Goal: Navigation & Orientation: Find specific page/section

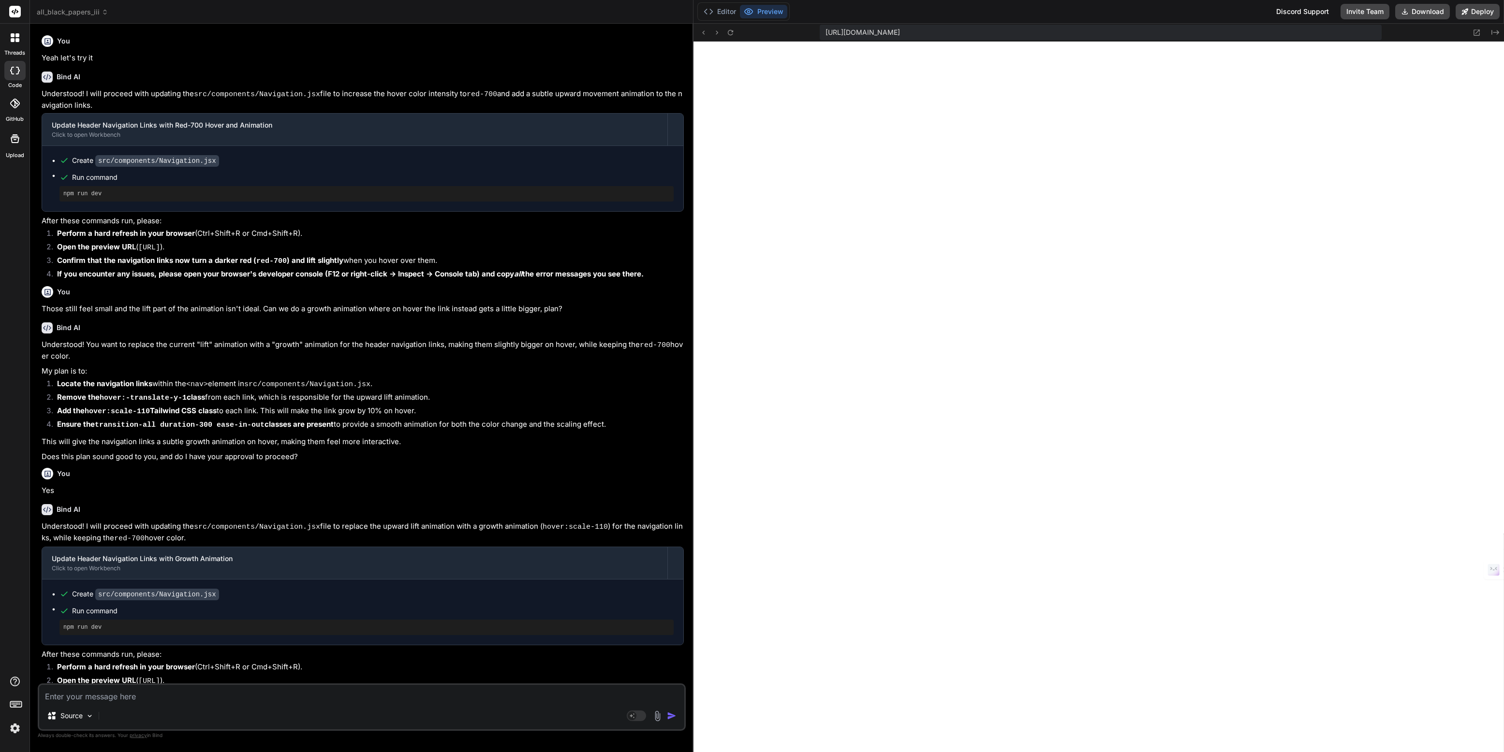
scroll to position [1845, 0]
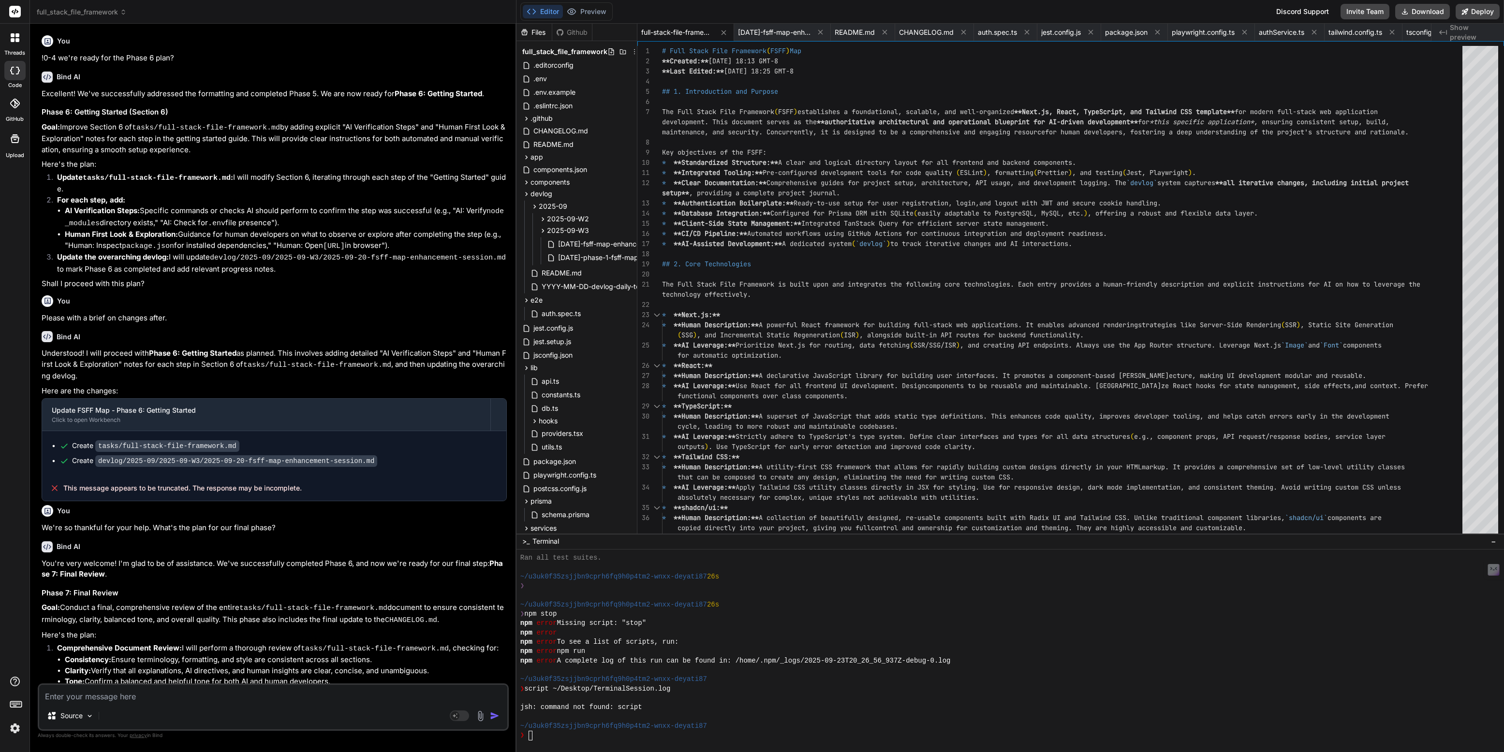
scroll to position [1030, 0]
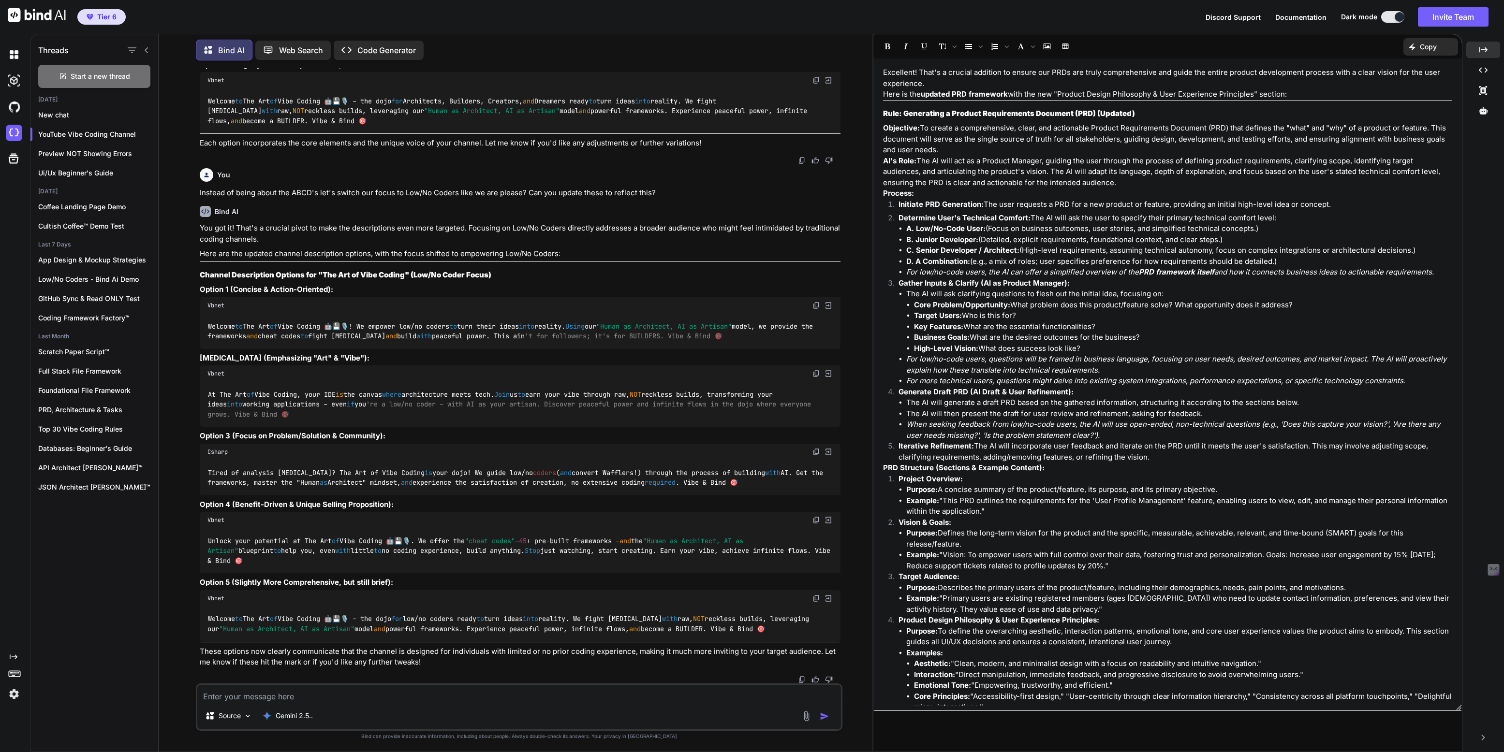
scroll to position [8648, 0]
